Goal: Information Seeking & Learning: Check status

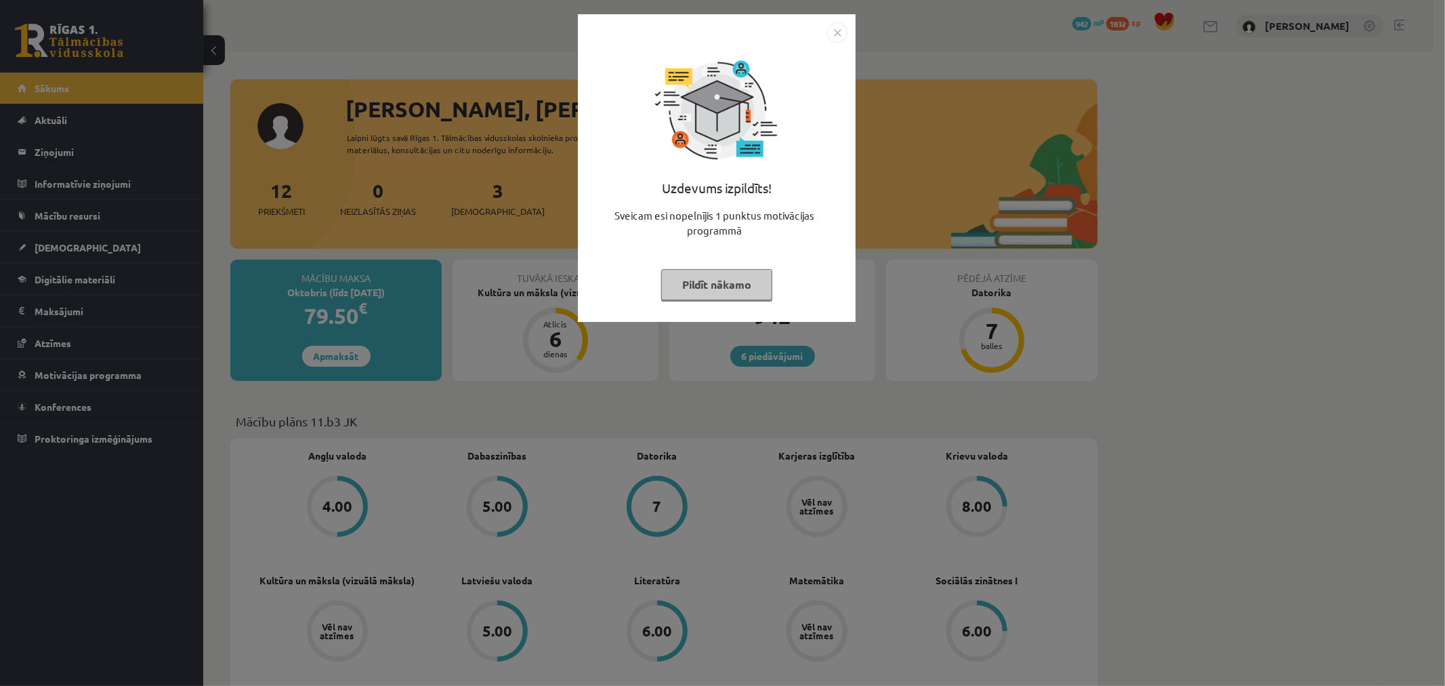
click at [743, 282] on button "Pildīt nākamo" at bounding box center [716, 284] width 111 height 31
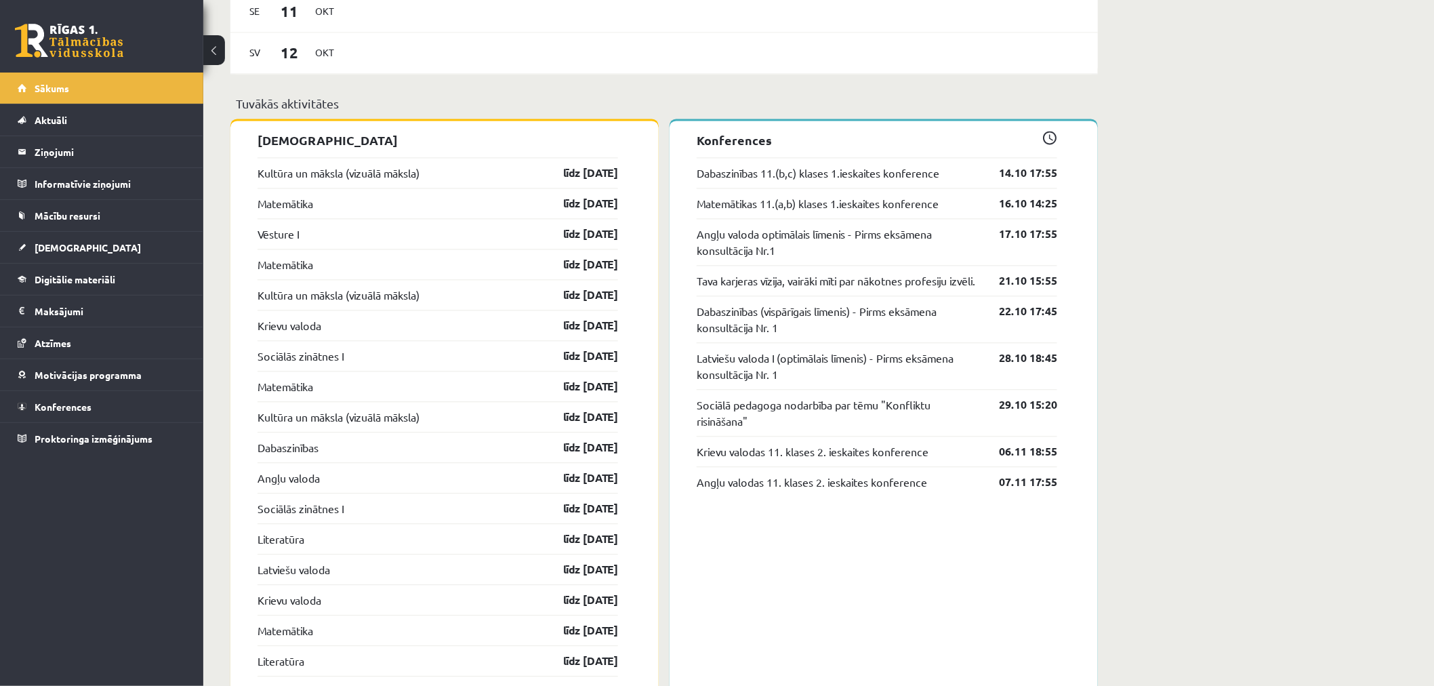
scroll to position [1420, 0]
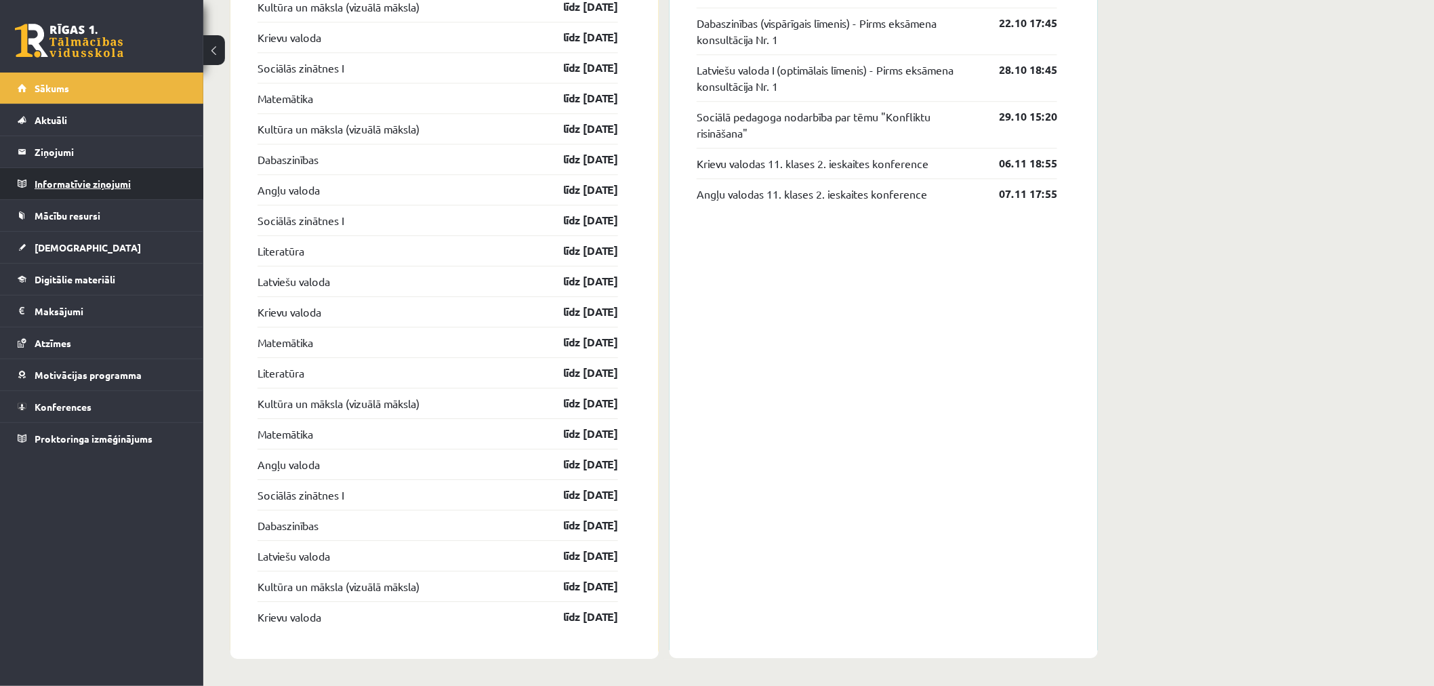
click at [55, 180] on legend "Informatīvie ziņojumi 0" at bounding box center [111, 183] width 152 height 31
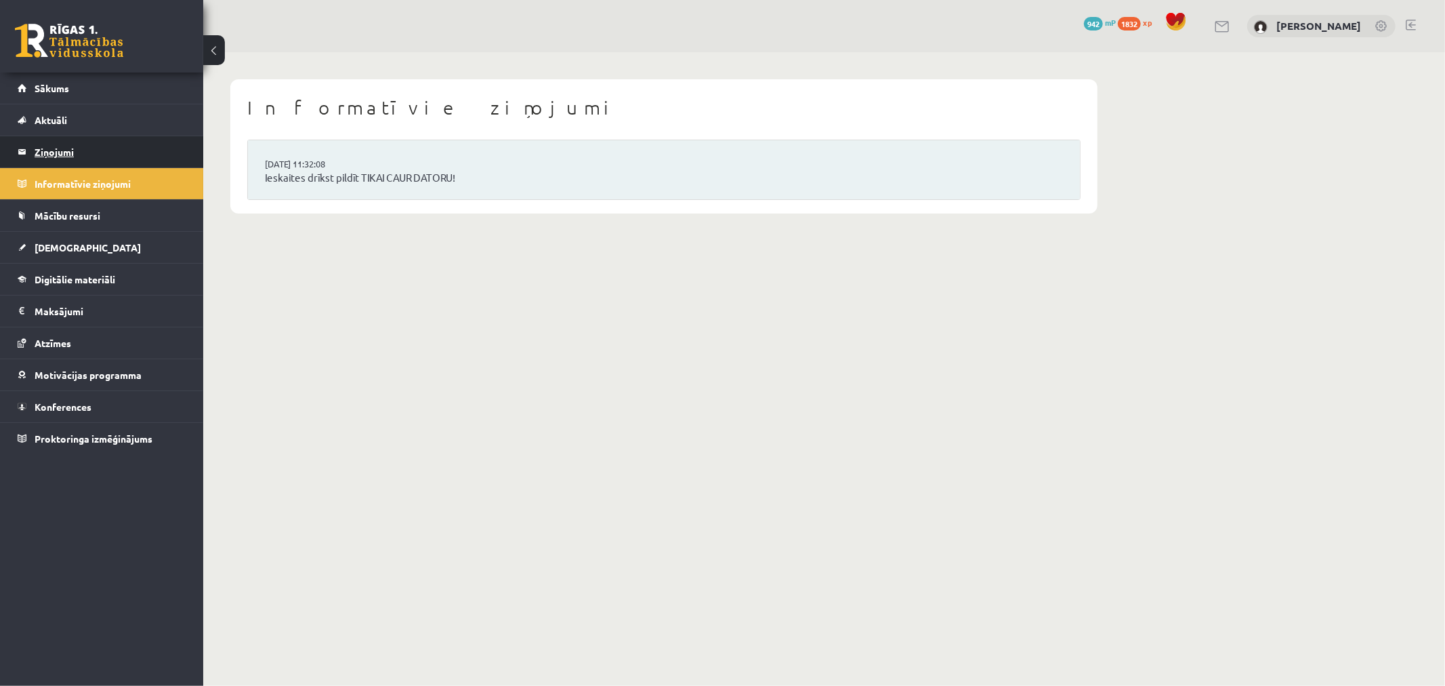
click at [59, 161] on legend "Ziņojumi 0" at bounding box center [111, 151] width 152 height 31
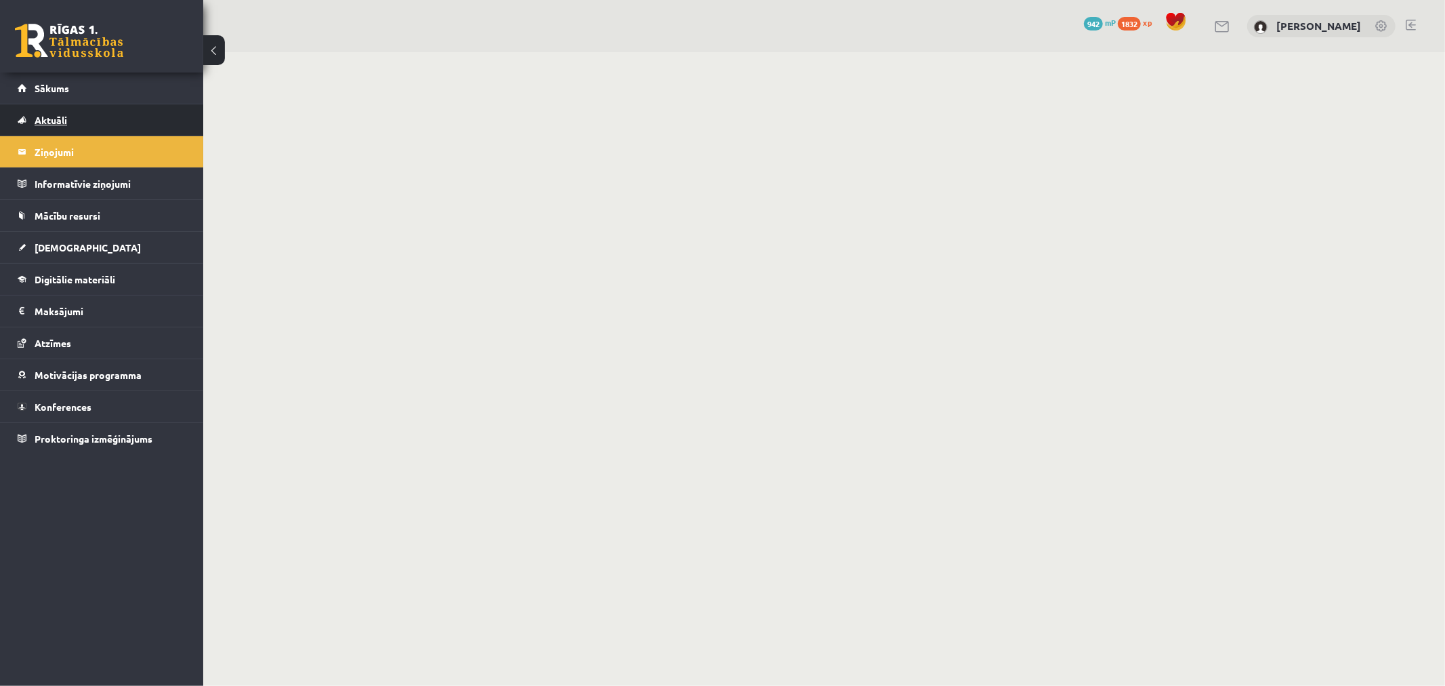
click at [62, 105] on link "Aktuāli" at bounding box center [102, 119] width 169 height 31
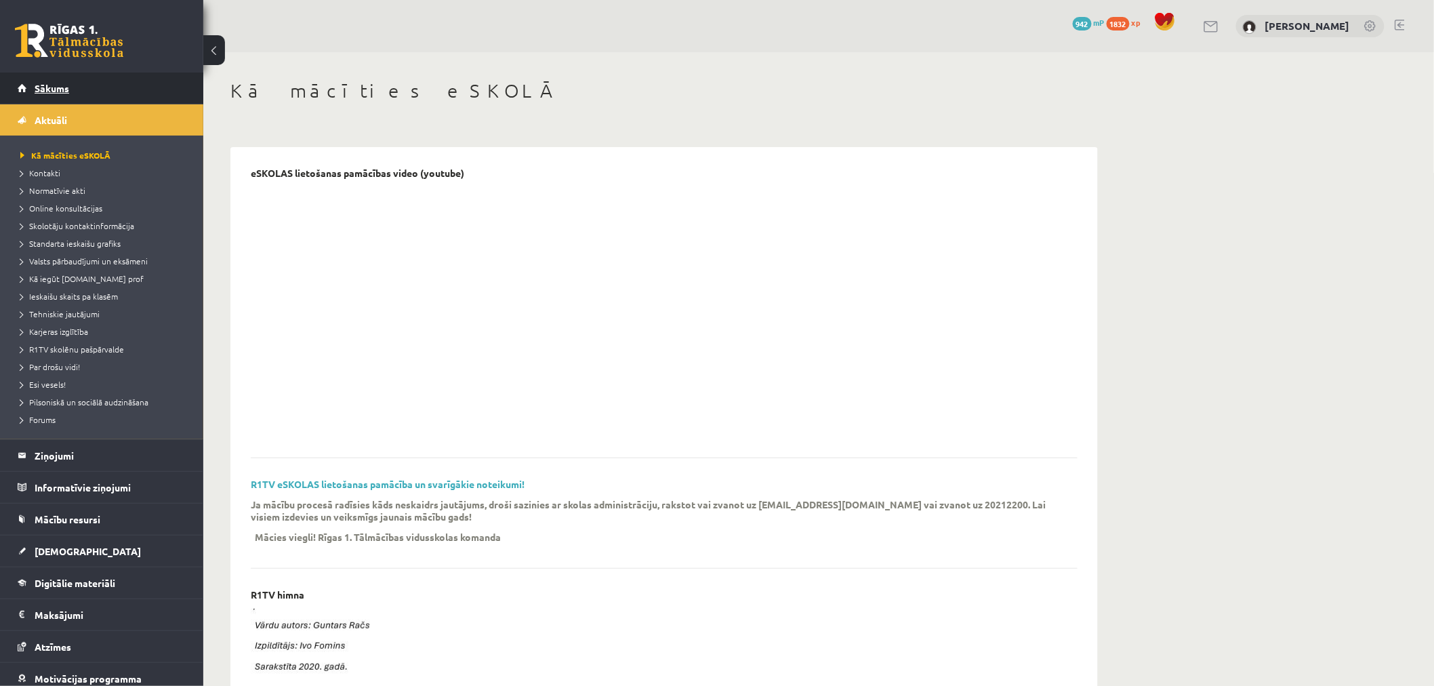
click at [62, 94] on link "Sākums" at bounding box center [102, 88] width 169 height 31
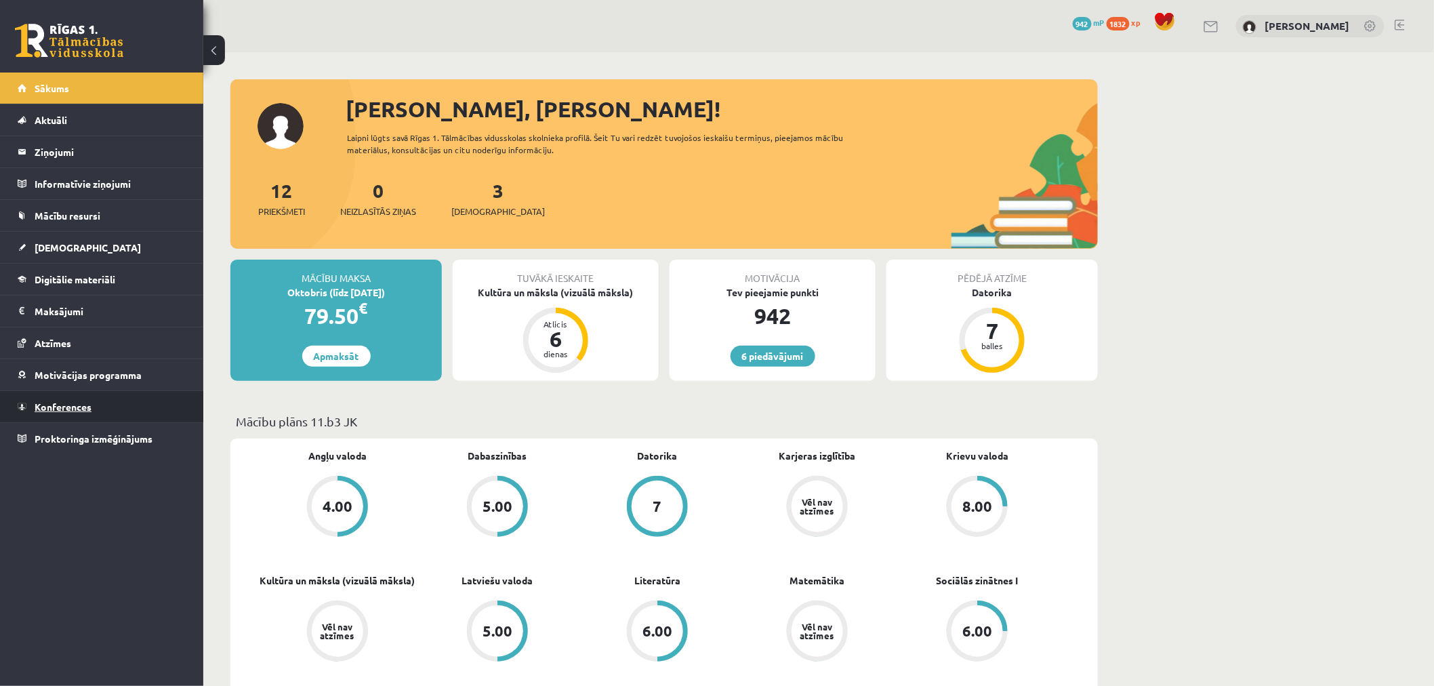
click at [62, 391] on link "Konferences" at bounding box center [102, 406] width 169 height 31
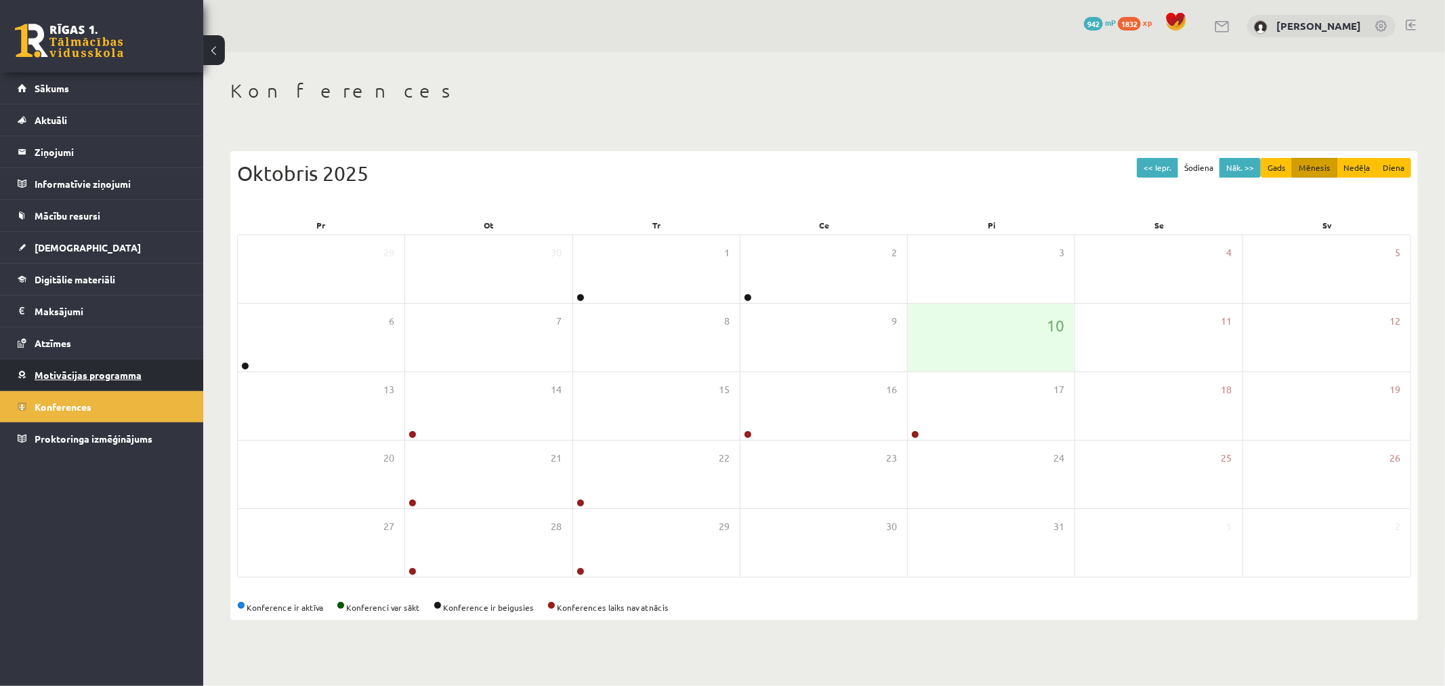
click at [56, 367] on link "Motivācijas programma" at bounding box center [102, 374] width 169 height 31
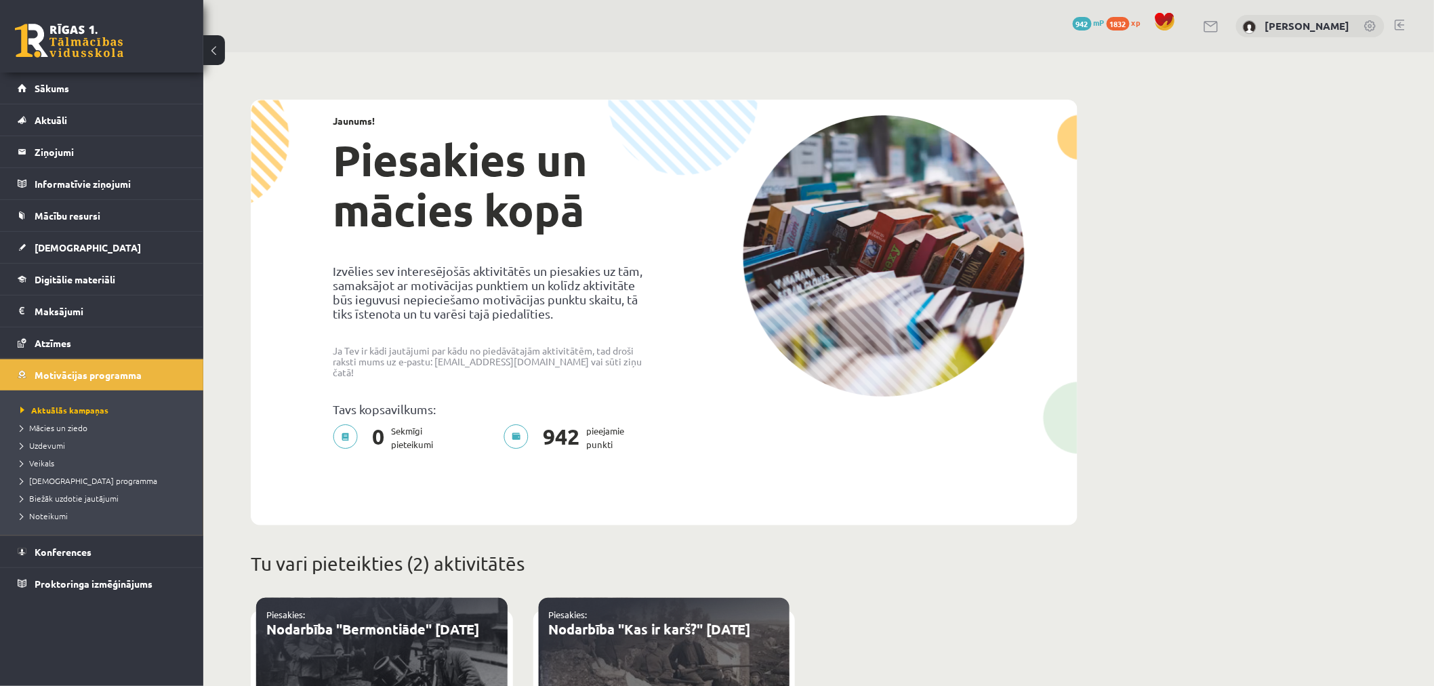
click at [57, 352] on link "Atzīmes" at bounding box center [102, 342] width 169 height 31
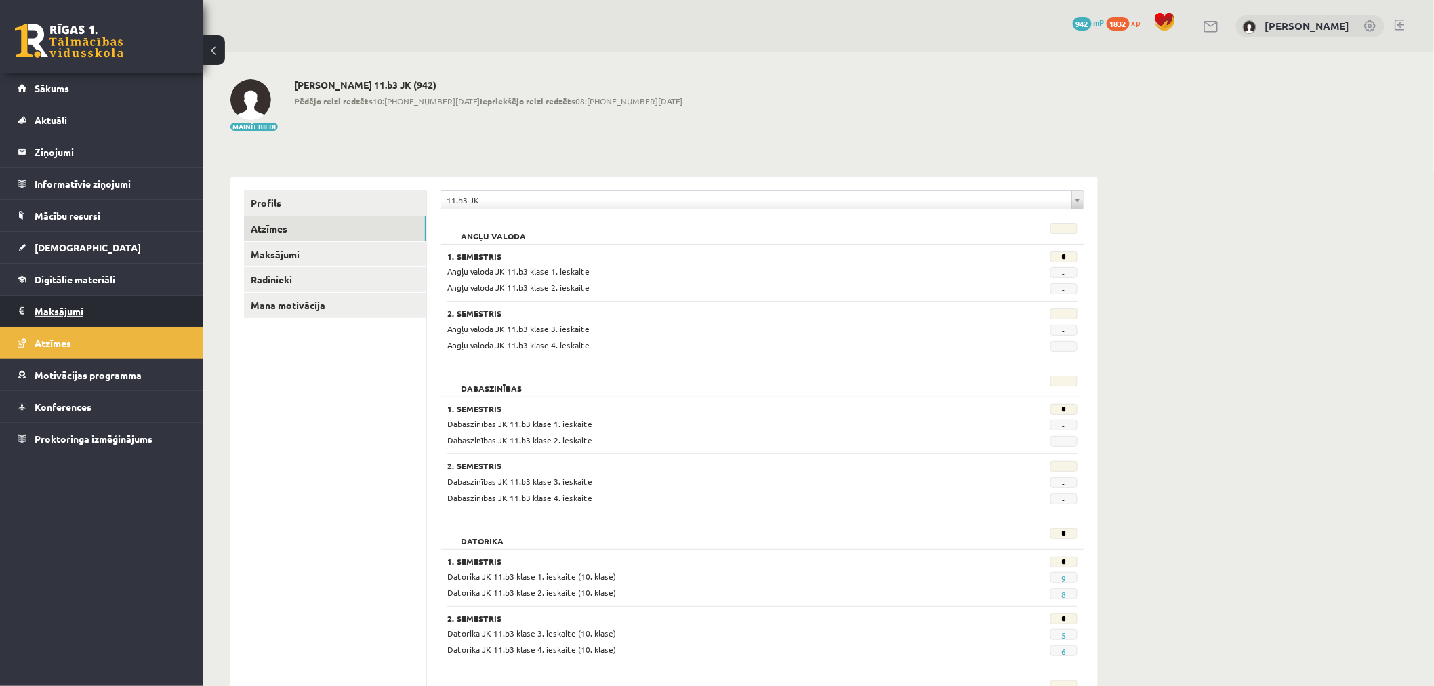
click at [62, 302] on legend "Maksājumi 0" at bounding box center [111, 310] width 152 height 31
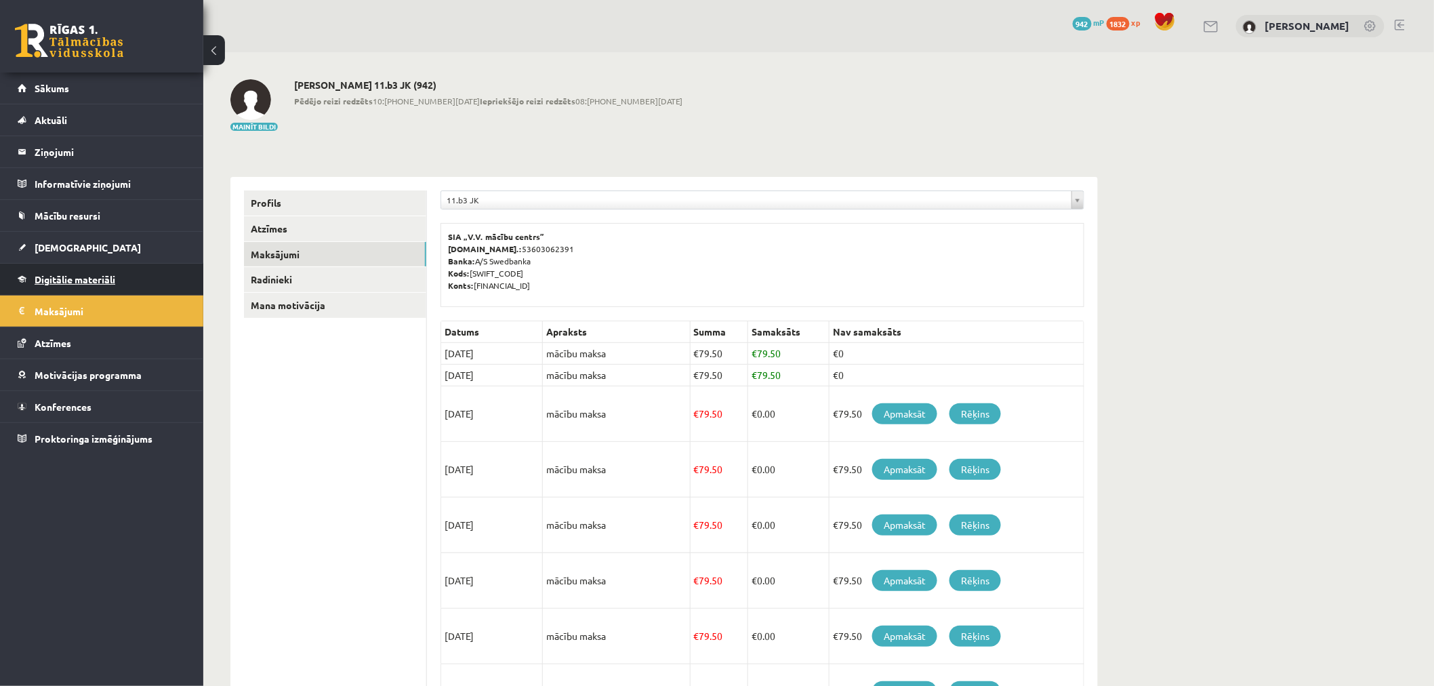
click at [57, 274] on span "Digitālie materiāli" at bounding box center [75, 279] width 81 height 12
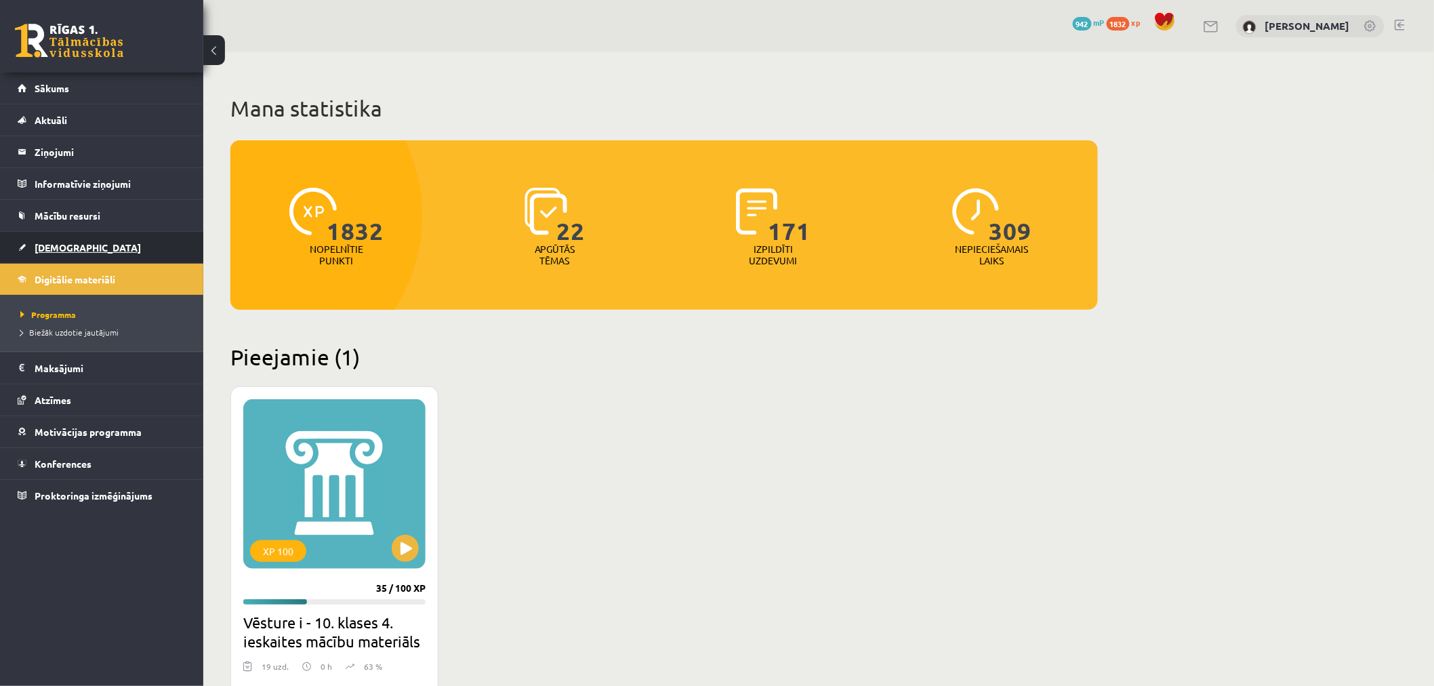
click at [57, 254] on link "[DEMOGRAPHIC_DATA]" at bounding box center [102, 247] width 169 height 31
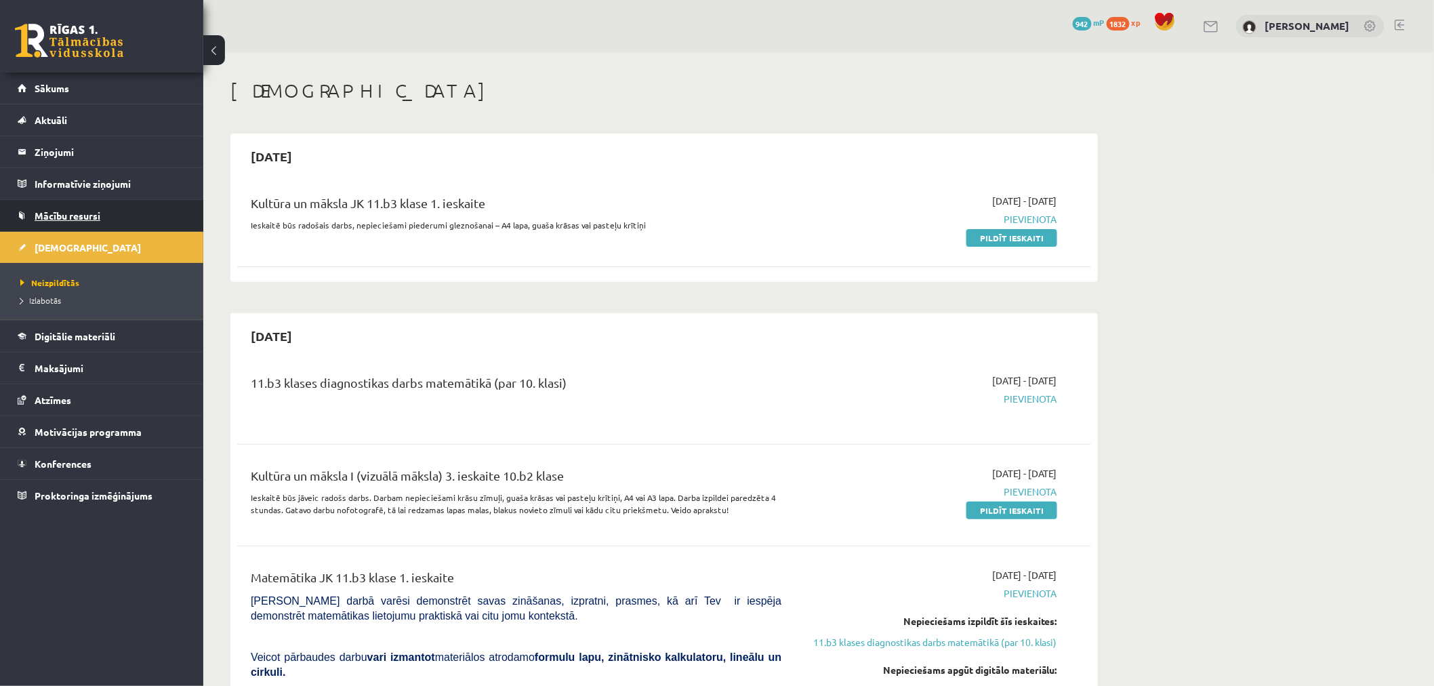
click at [51, 215] on span "Mācību resursi" at bounding box center [68, 215] width 66 height 12
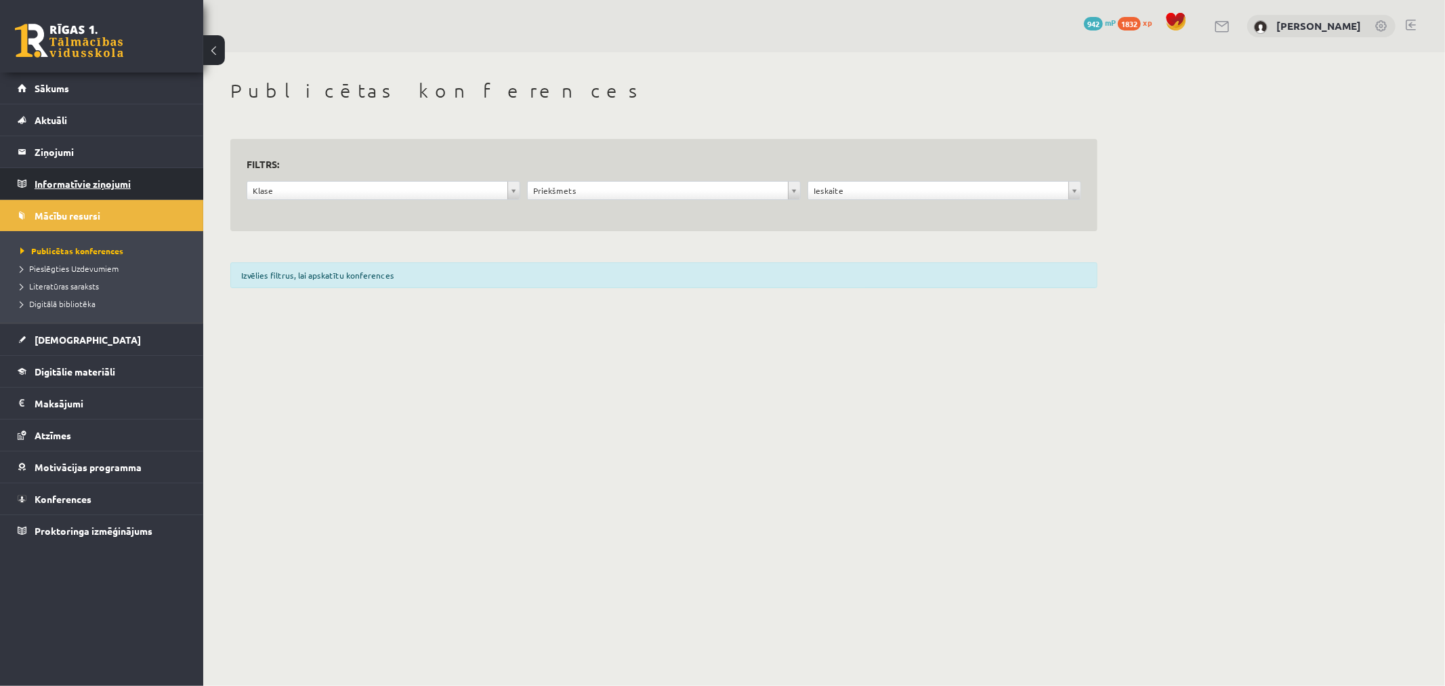
click at [37, 185] on legend "Informatīvie ziņojumi 0" at bounding box center [111, 183] width 152 height 31
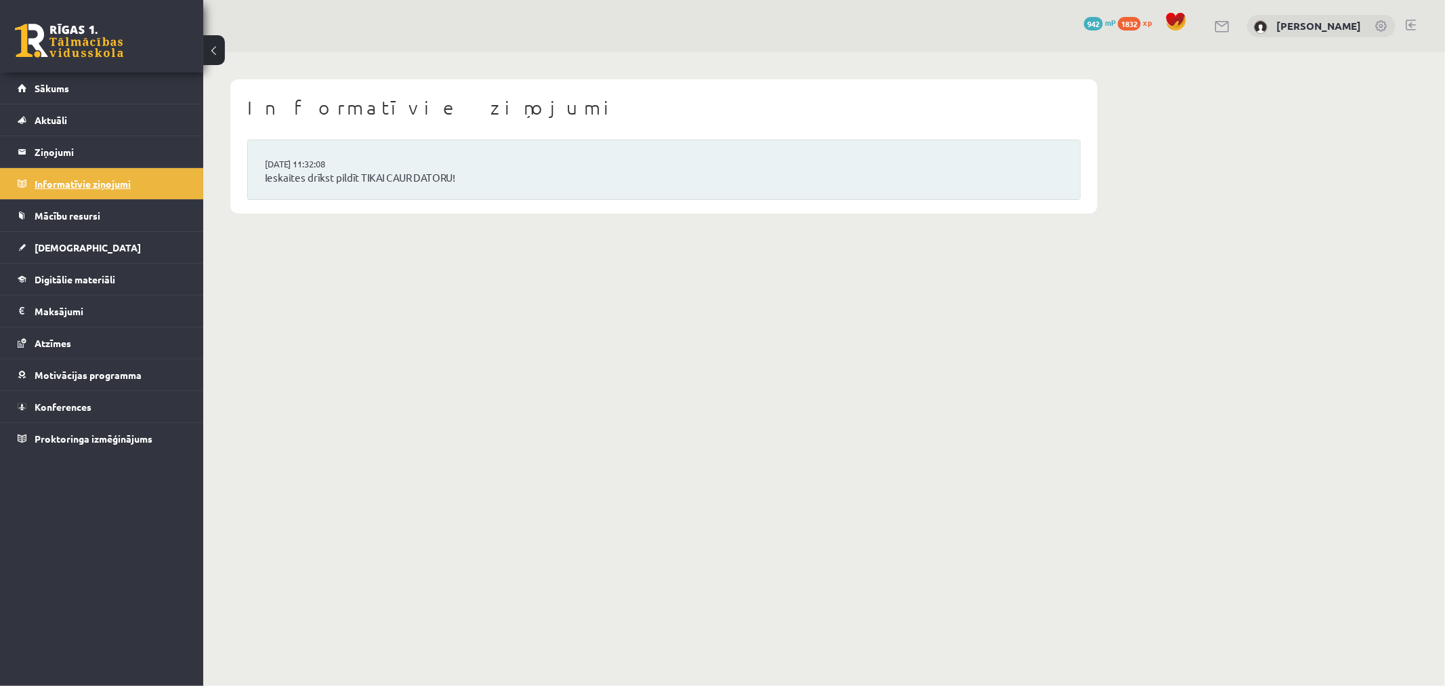
click at [37, 171] on legend "Informatīvie ziņojumi 0" at bounding box center [111, 183] width 152 height 31
drag, startPoint x: 37, startPoint y: 171, endPoint x: 37, endPoint y: 157, distance: 14.9
click at [37, 157] on legend "Ziņojumi 0" at bounding box center [111, 151] width 152 height 31
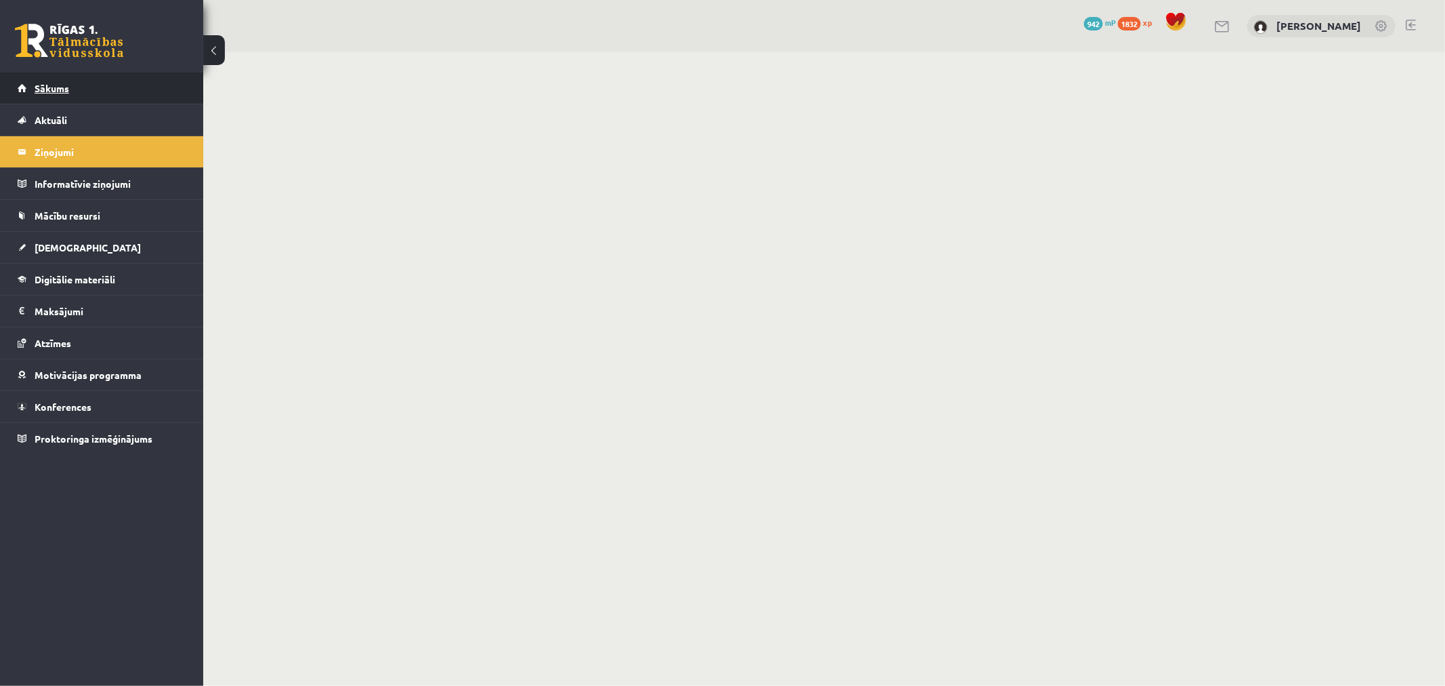
click at [59, 86] on span "Sākums" at bounding box center [52, 88] width 35 height 12
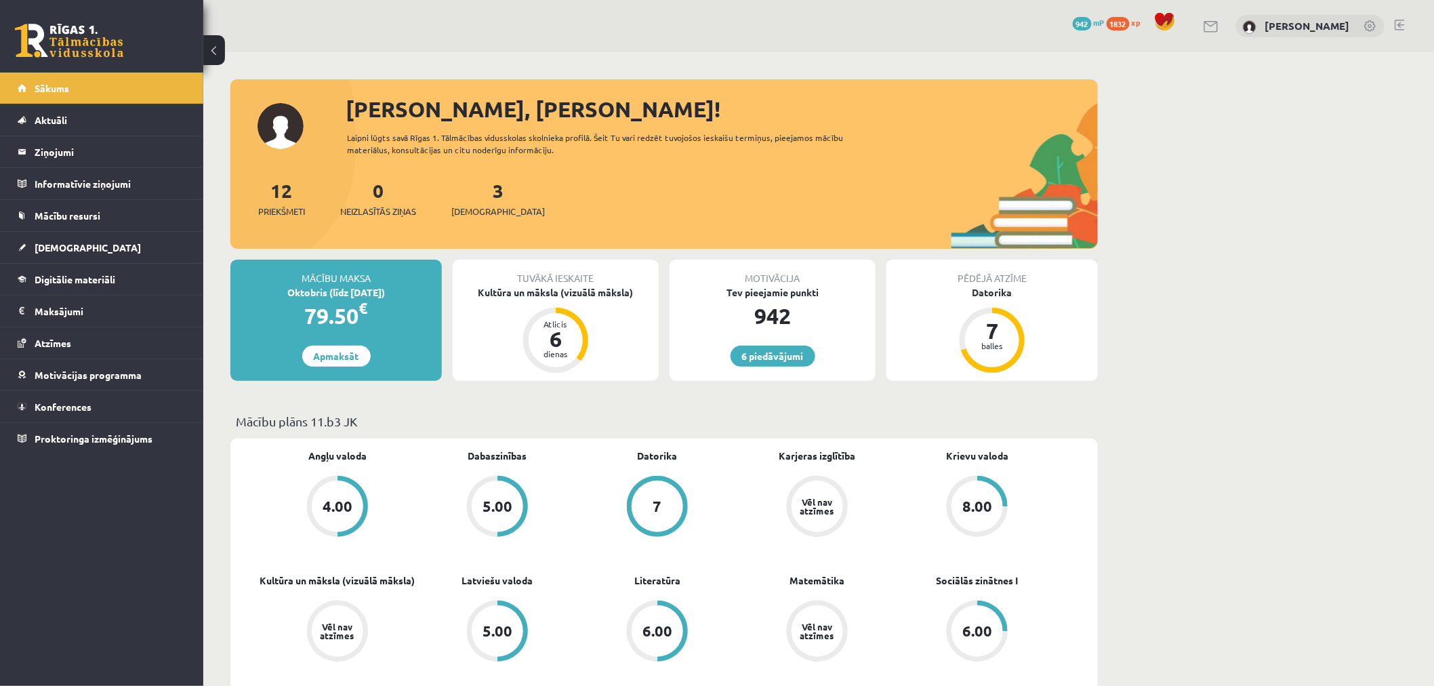
click at [1401, 25] on link at bounding box center [1399, 25] width 10 height 11
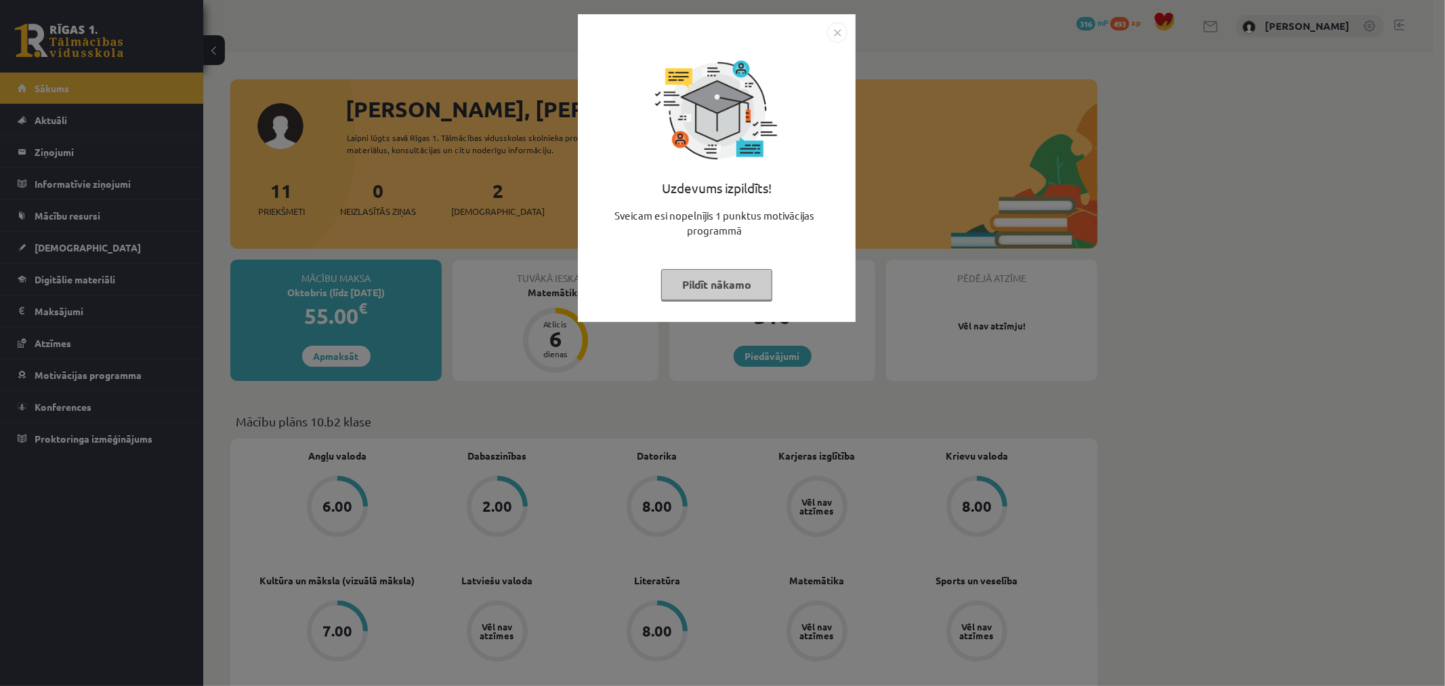
click at [777, 285] on div "Uzdevums izpildīts! Sveicam esi nopelnījis 1 punktus motivācijas programmā Pild…" at bounding box center [717, 178] width 262 height 271
click at [728, 281] on button "Pildīt nākamo" at bounding box center [716, 284] width 111 height 31
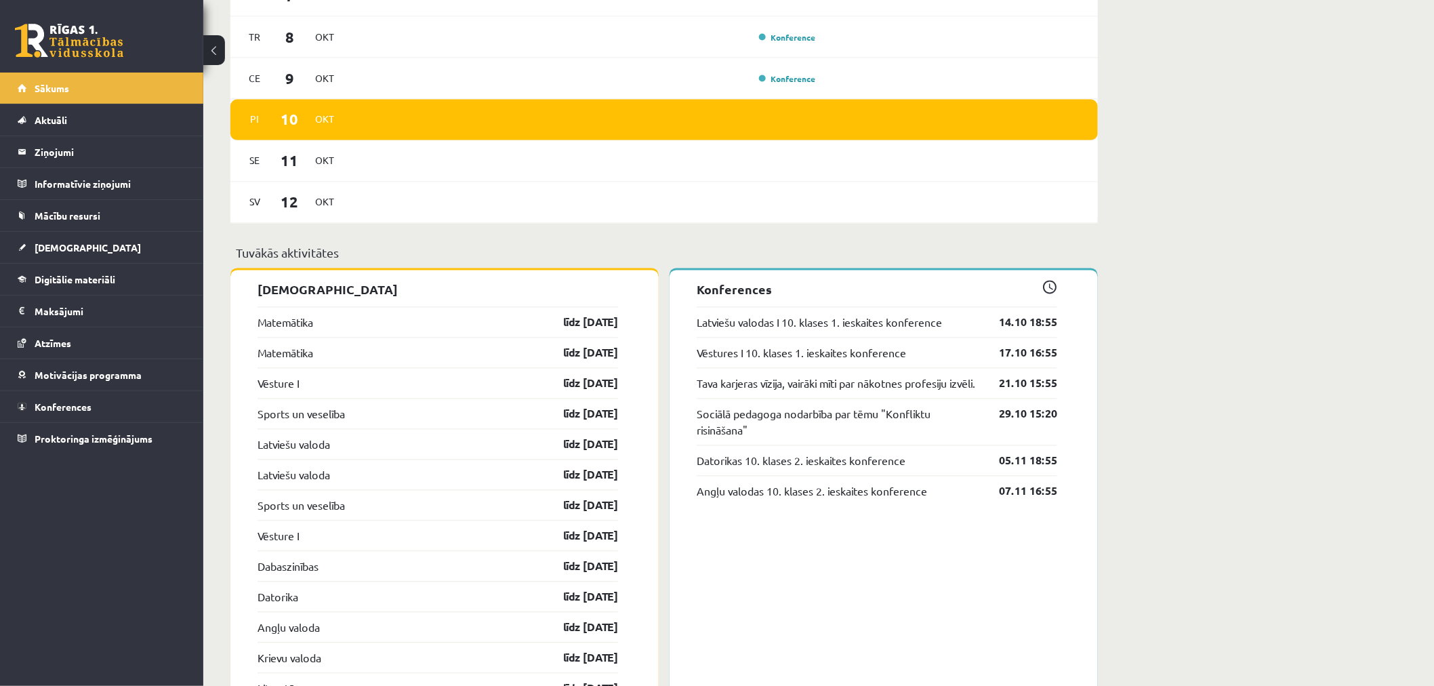
scroll to position [1054, 0]
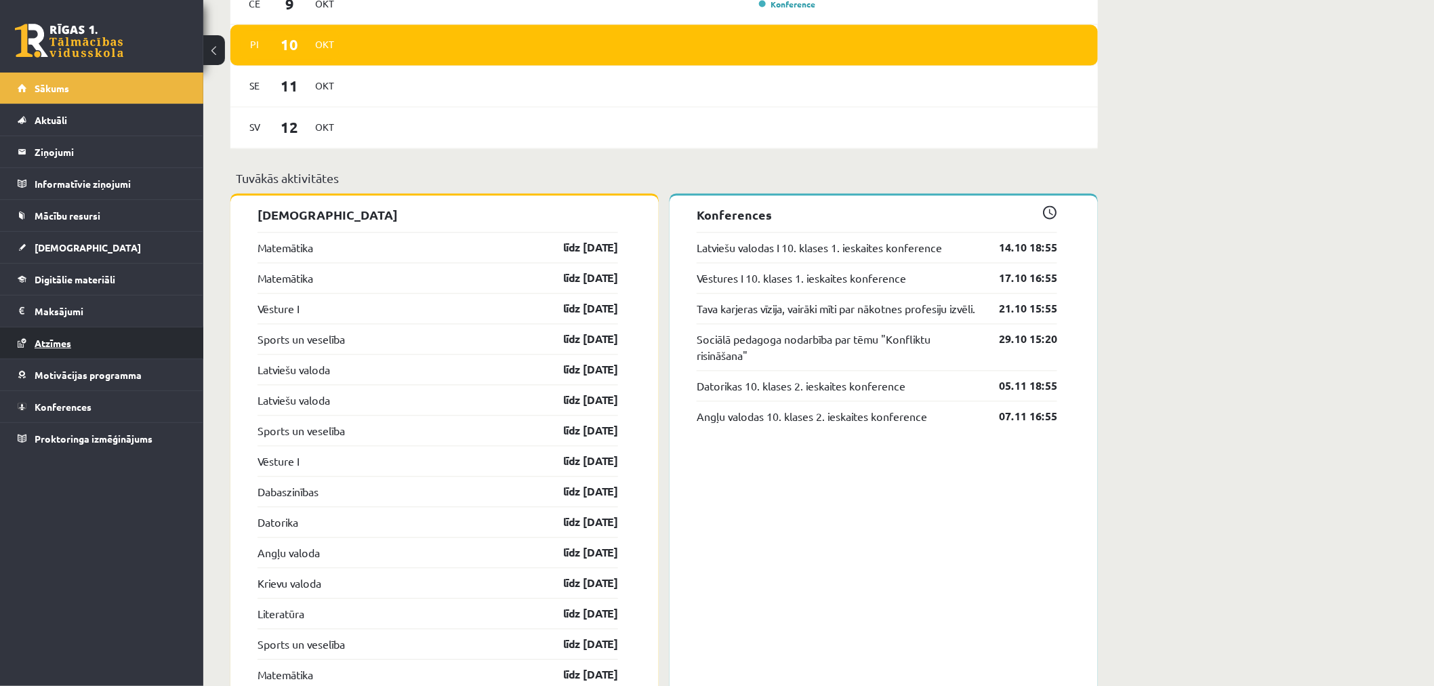
click at [124, 349] on link "Atzīmes" at bounding box center [102, 342] width 169 height 31
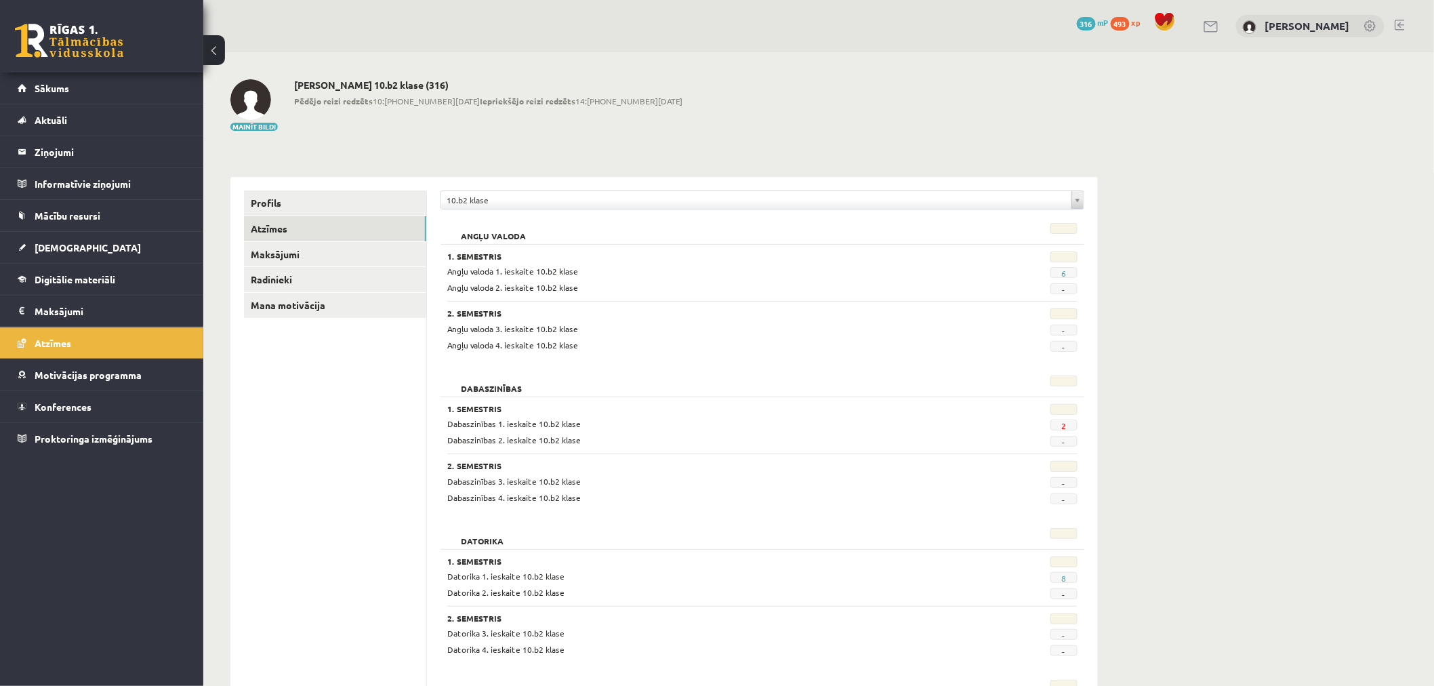
click at [1406, 26] on div "0 Dāvanas 316 mP 493 xp Oskars Plikšs" at bounding box center [818, 26] width 1231 height 52
click at [1401, 23] on link at bounding box center [1399, 25] width 10 height 11
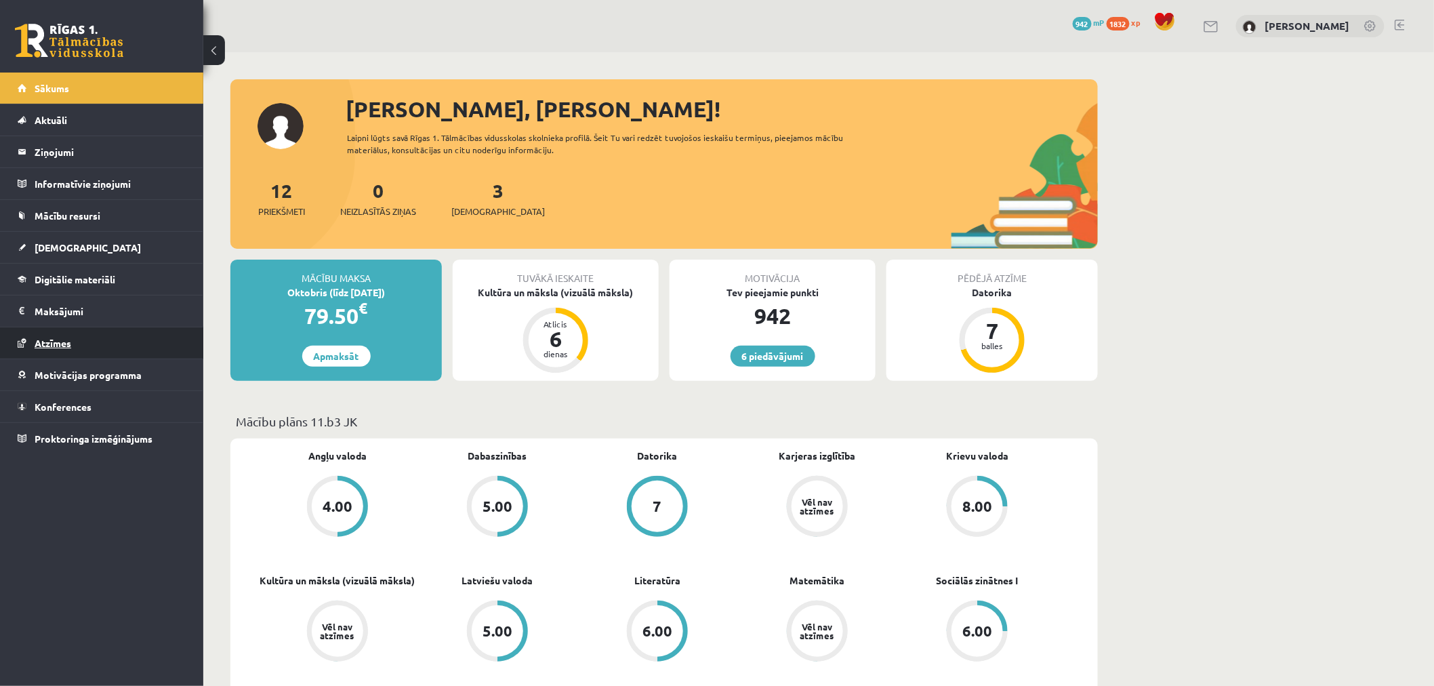
click at [103, 336] on link "Atzīmes" at bounding box center [102, 342] width 169 height 31
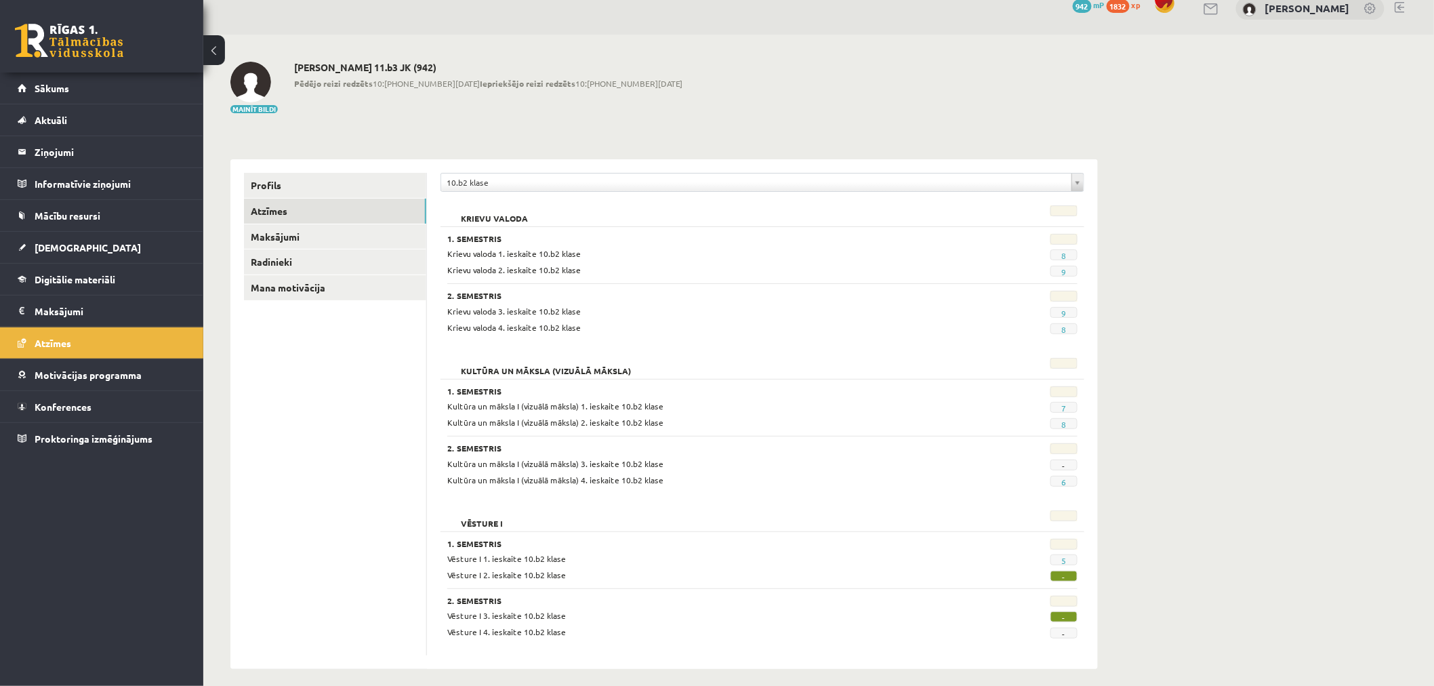
scroll to position [28, 0]
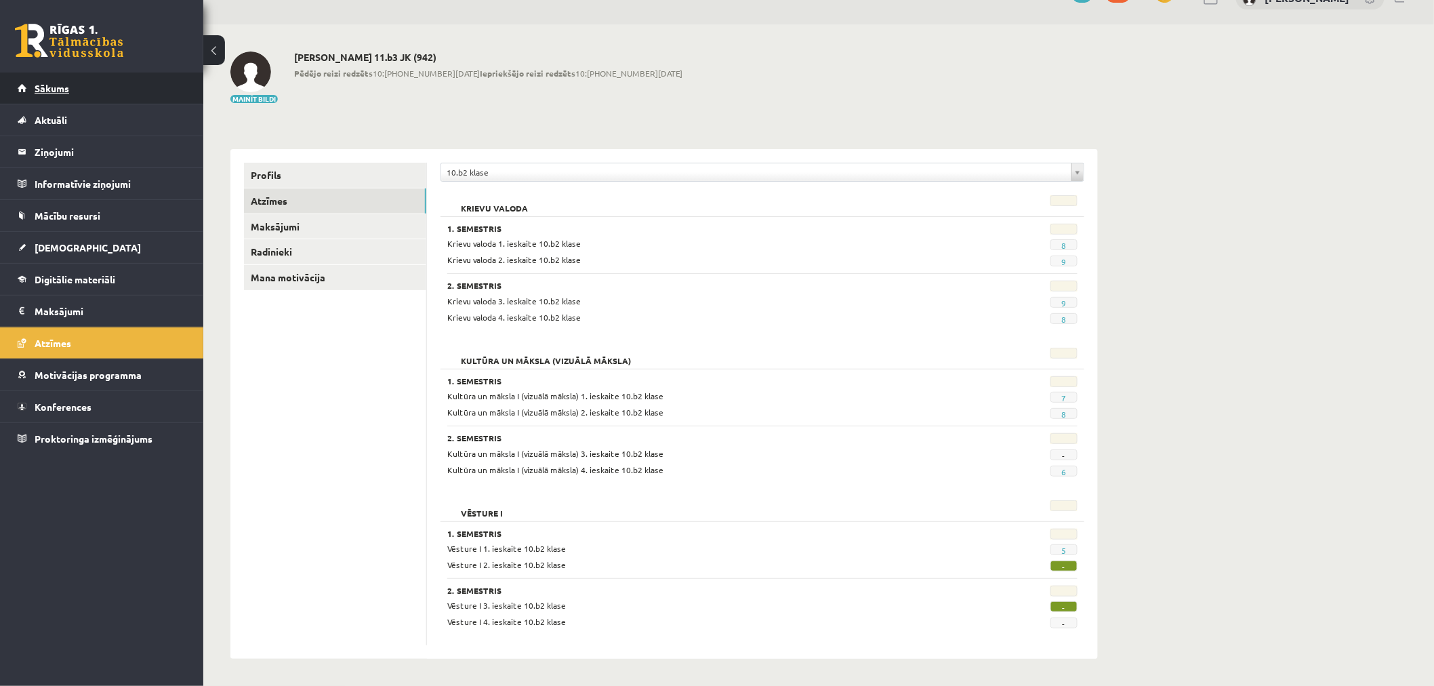
click at [78, 79] on link "Sākums" at bounding box center [102, 88] width 169 height 31
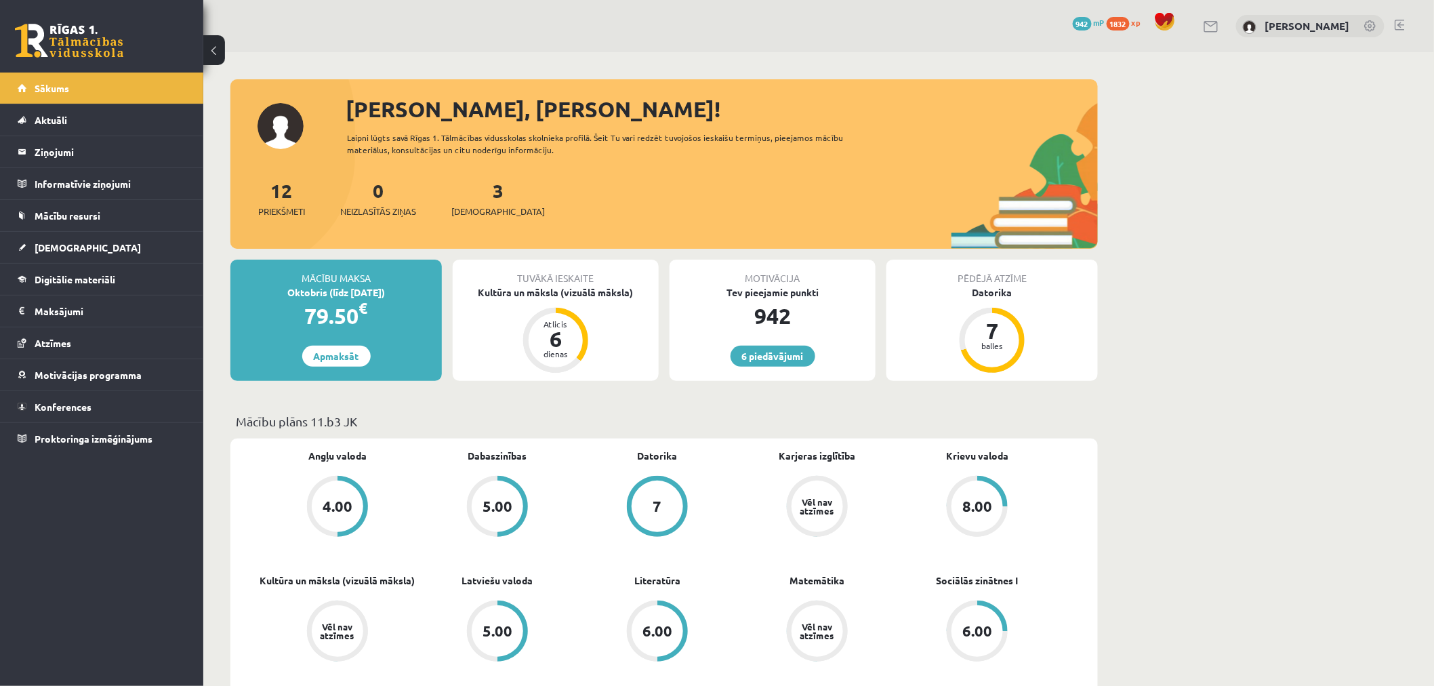
click at [1400, 12] on div "6 Dāvanas 942 mP 1832 xp [PERSON_NAME]" at bounding box center [818, 26] width 1231 height 52
click at [1400, 14] on div "6 Dāvanas 942 mP 1832 xp [PERSON_NAME]" at bounding box center [818, 26] width 1231 height 52
click at [1401, 22] on link at bounding box center [1399, 25] width 10 height 11
